Goal: Check status: Check status

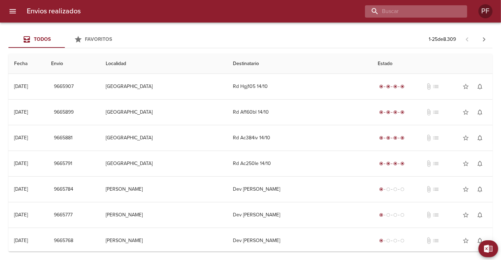
click at [438, 14] on input "buscar" at bounding box center [410, 11] width 90 height 12
type input "v"
paste input "[PERSON_NAME] [PERSON_NAME] BA"
click at [443, 13] on input "[PERSON_NAME] [PERSON_NAME] BA" at bounding box center [410, 11] width 90 height 12
type input "[PERSON_NAME] [PERSON_NAME]"
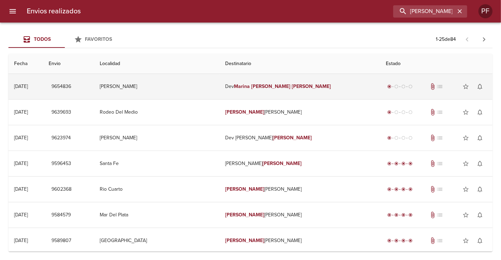
click at [161, 90] on td "[PERSON_NAME]" at bounding box center [156, 86] width 125 height 25
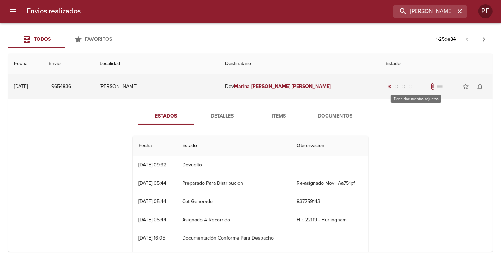
click at [430, 86] on span "attach_file" at bounding box center [433, 86] width 7 height 7
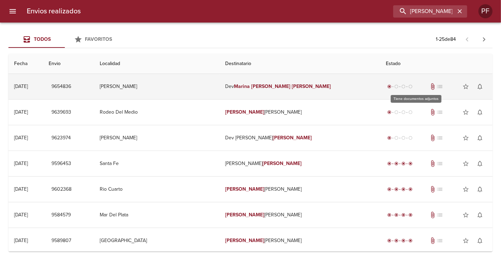
click at [430, 86] on span "attach_file" at bounding box center [433, 86] width 7 height 7
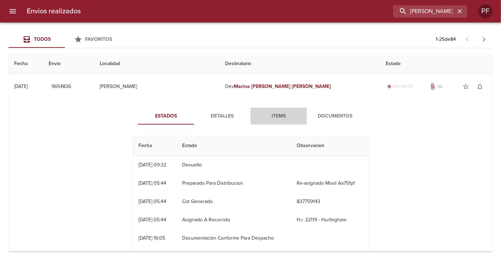
click at [278, 118] on span "Items" at bounding box center [279, 116] width 48 height 9
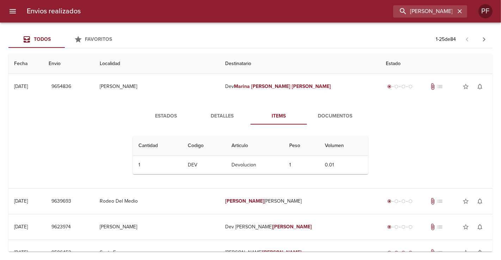
click at [226, 113] on span "Detalles" at bounding box center [222, 116] width 48 height 9
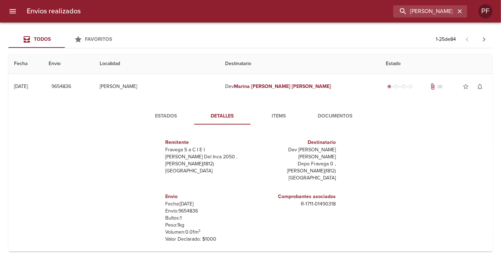
click at [325, 114] on span "Documentos" at bounding box center [335, 116] width 48 height 9
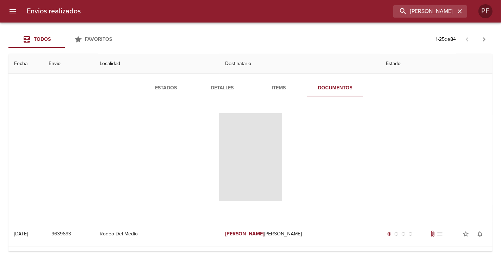
scroll to position [39, 0]
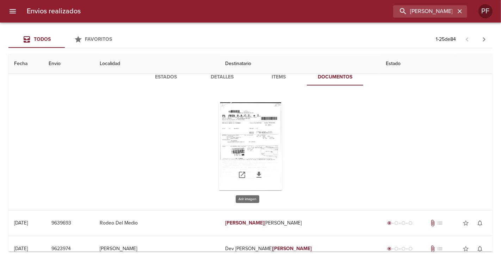
click at [244, 145] on div "Tabla de envíos del cliente" at bounding box center [250, 147] width 63 height 88
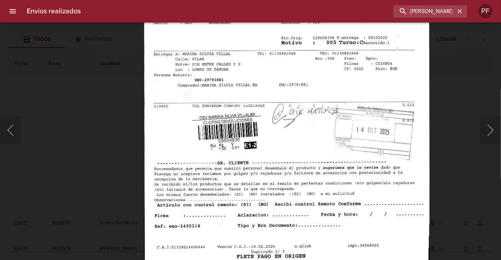
click at [159, 112] on img "Lightbox" at bounding box center [286, 106] width 285 height 413
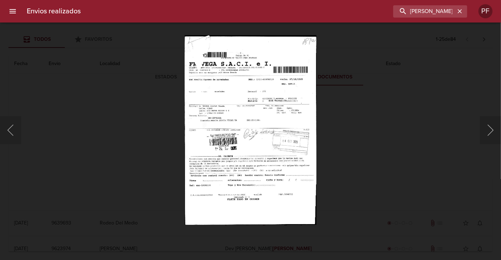
click at [338, 131] on div "Lightbox" at bounding box center [250, 130] width 501 height 260
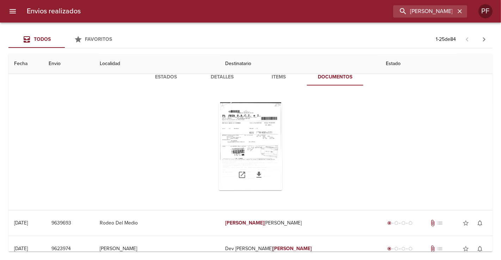
click at [234, 147] on div "Tabla de envíos del cliente" at bounding box center [250, 147] width 63 height 88
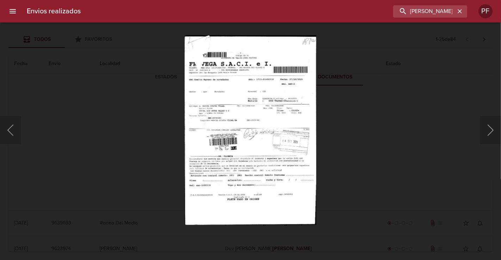
click at [377, 122] on div "Lightbox" at bounding box center [250, 130] width 501 height 260
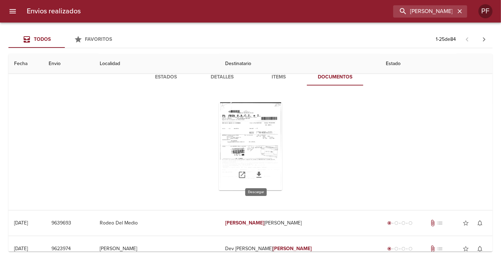
click at [257, 175] on icon "Tabla de envíos del cliente" at bounding box center [259, 175] width 5 height 6
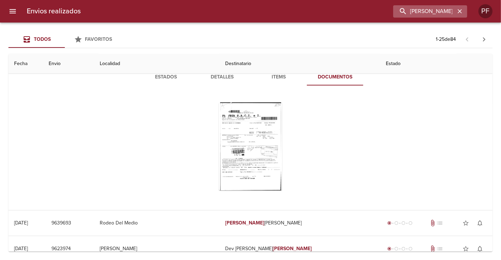
click at [461, 12] on icon "button" at bounding box center [459, 11] width 7 height 7
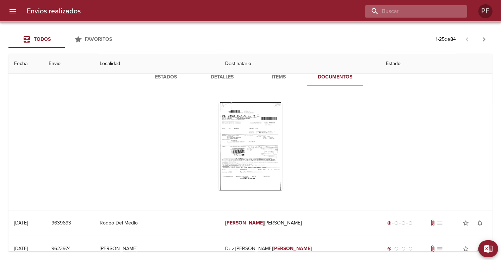
click at [430, 12] on input "buscar" at bounding box center [410, 11] width 90 height 12
paste input "[PERSON_NAME]"
type input "[PERSON_NAME]"
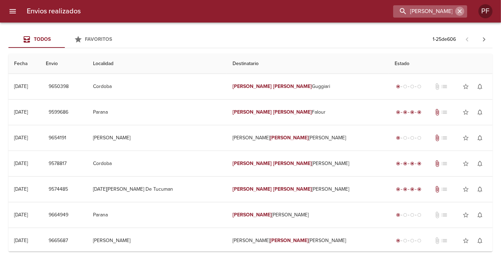
click at [461, 14] on icon "button" at bounding box center [459, 11] width 7 height 7
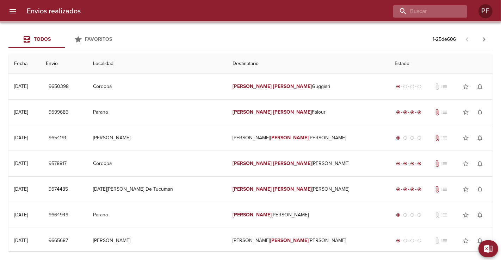
click at [460, 13] on div at bounding box center [430, 11] width 74 height 12
click at [438, 16] on input "buscar" at bounding box center [410, 11] width 90 height 12
click at [435, 16] on input "buscar" at bounding box center [410, 11] width 90 height 12
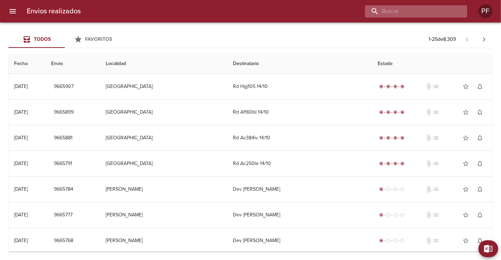
paste input "[PERSON_NAME]"
type input "[PERSON_NAME]"
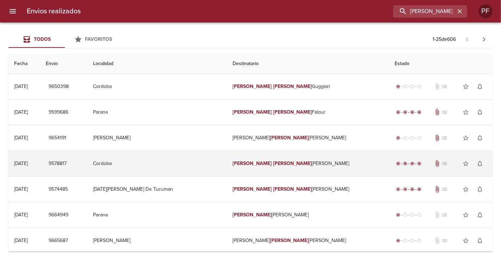
click at [395, 160] on div "radio_button_checked radio_button_checked radio_button_checked radio_button_che…" at bounding box center [409, 163] width 28 height 7
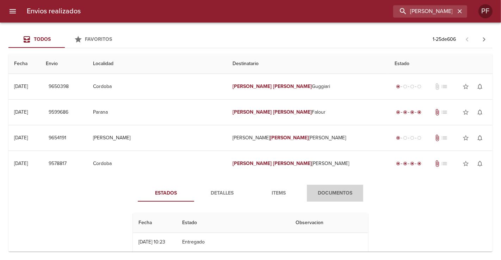
click at [342, 190] on span "Documentos" at bounding box center [335, 193] width 48 height 9
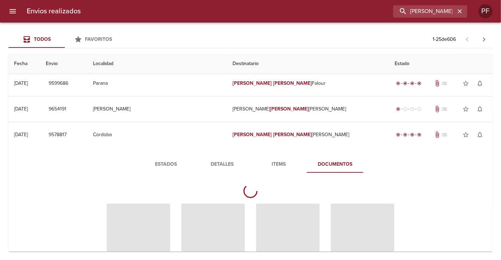
scroll to position [78, 0]
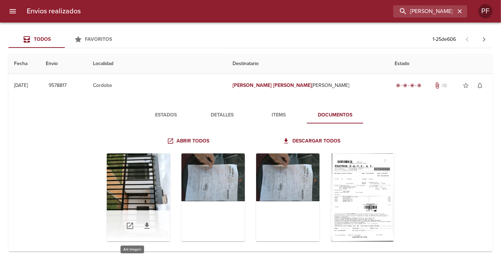
click at [131, 208] on div "Tabla de envíos del cliente" at bounding box center [138, 198] width 63 height 88
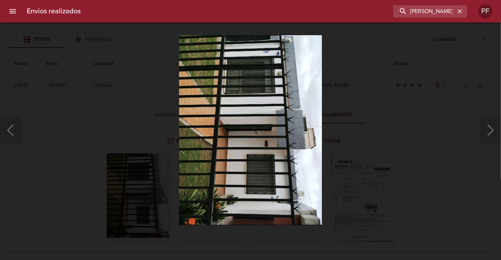
click at [51, 192] on div "Lightbox" at bounding box center [250, 130] width 501 height 260
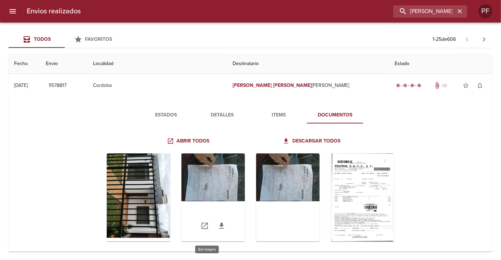
click at [219, 173] on div "Tabla de envíos del cliente" at bounding box center [212, 198] width 63 height 88
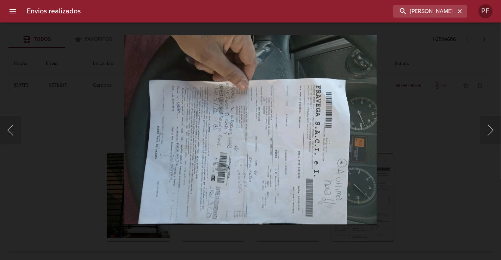
click at [56, 113] on div "Lightbox" at bounding box center [250, 130] width 501 height 260
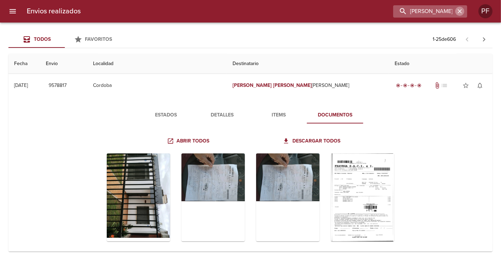
click at [460, 12] on icon "button" at bounding box center [459, 11] width 7 height 7
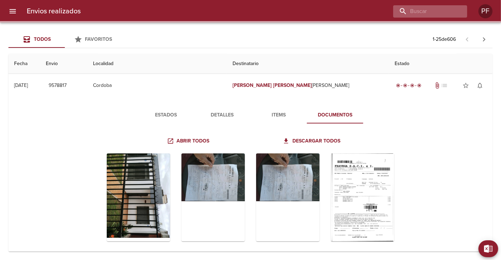
scroll to position [0, 0]
